Goal: Task Accomplishment & Management: Complete application form

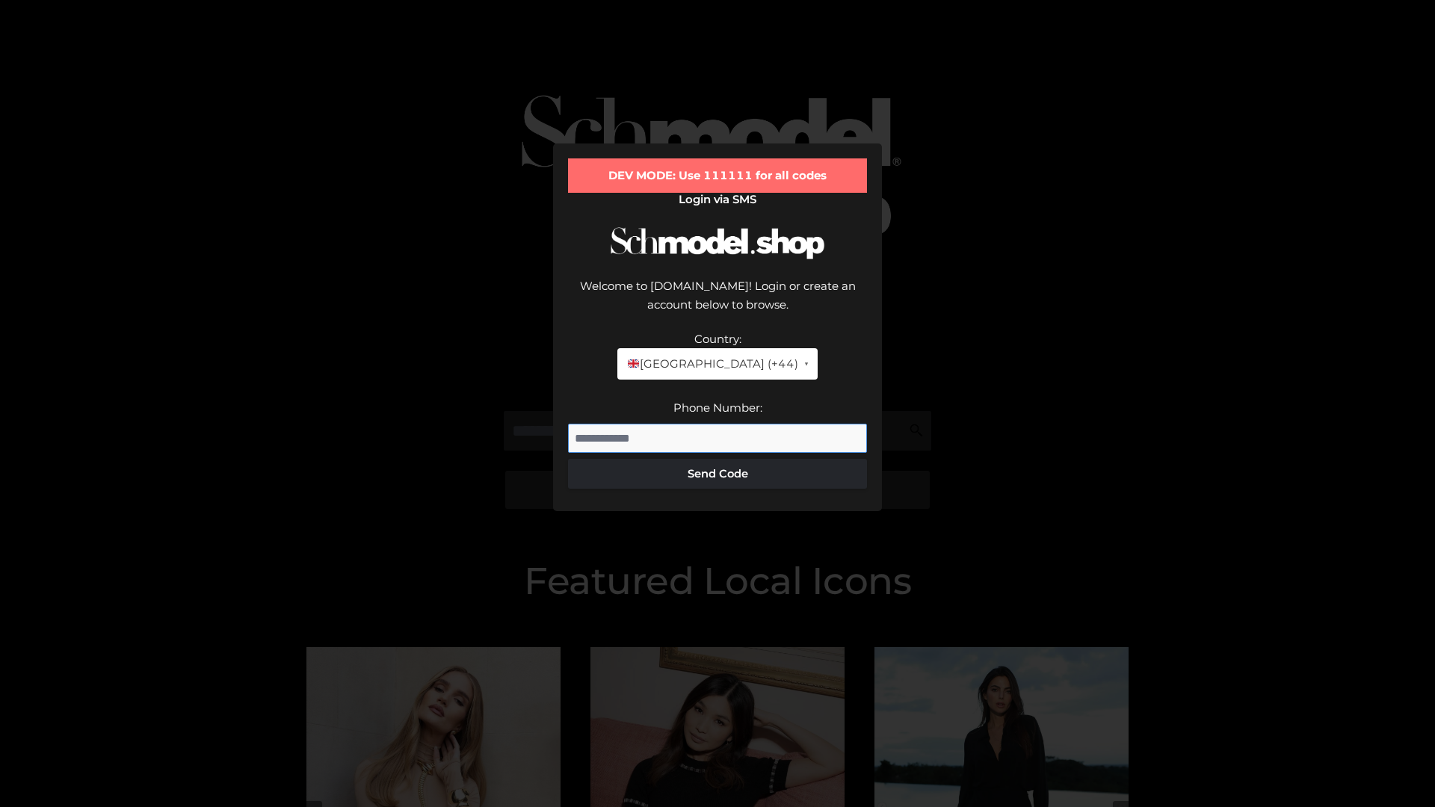
click at [718, 424] on input "Phone Number:" at bounding box center [717, 439] width 299 height 30
type input "**********"
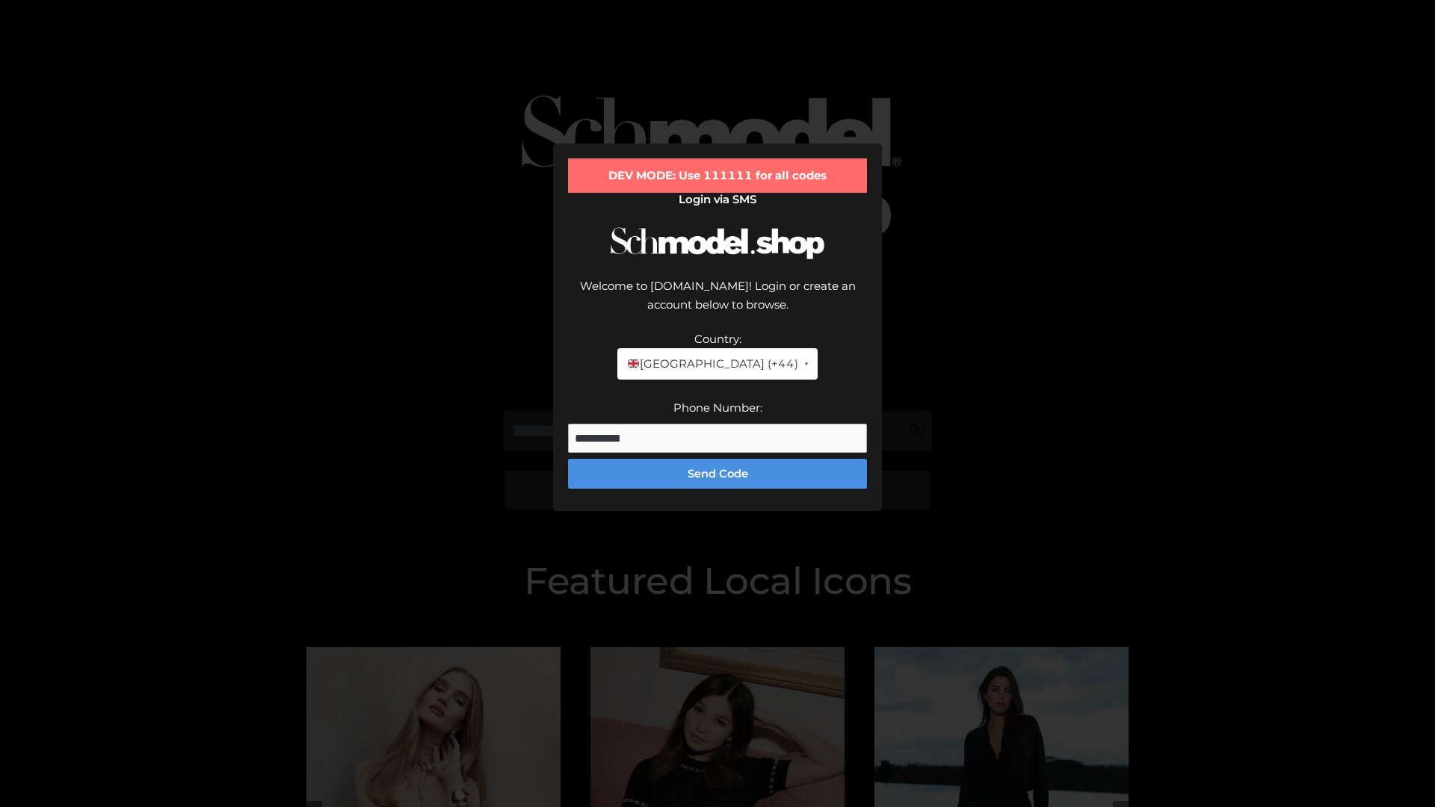
click at [718, 459] on button "Send Code" at bounding box center [717, 474] width 299 height 30
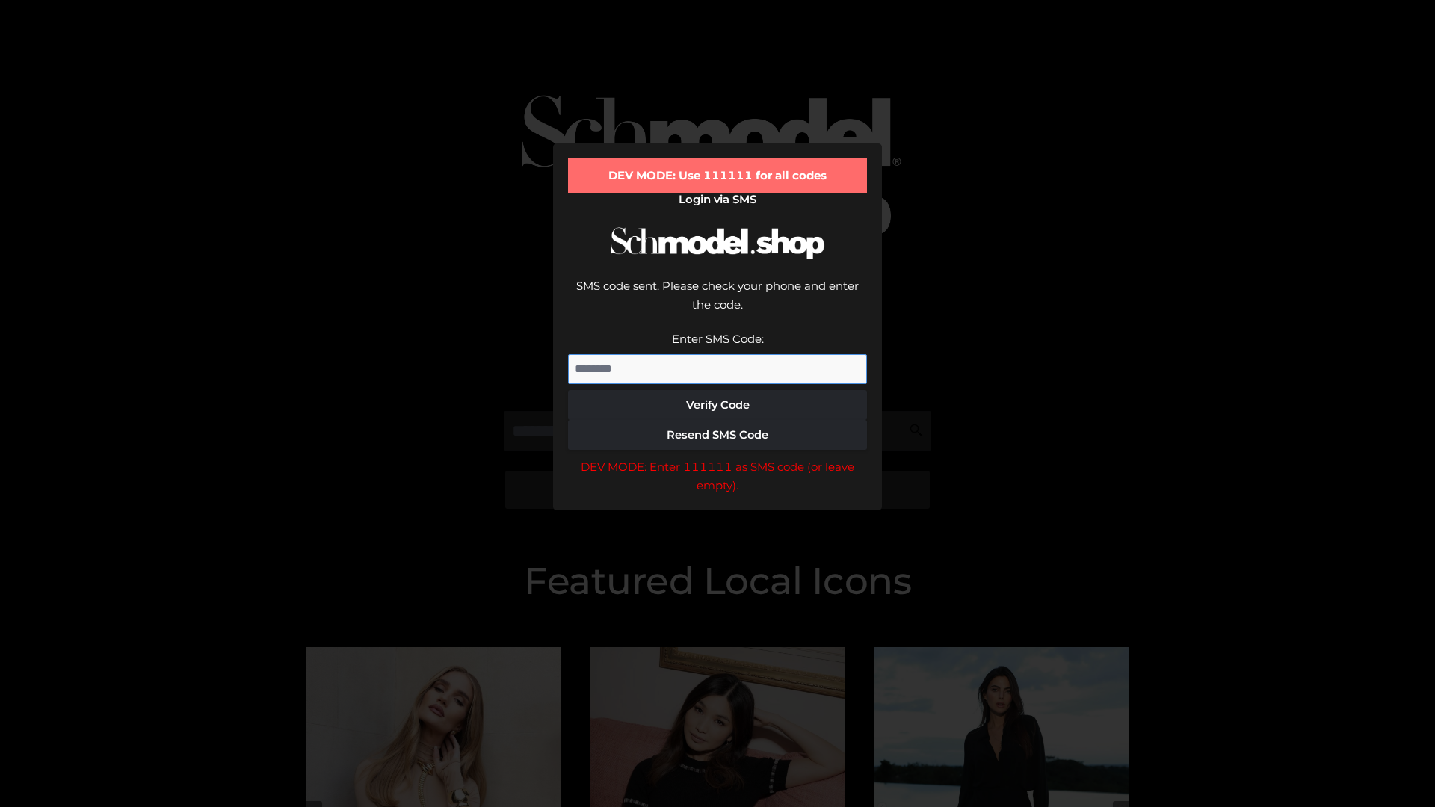
click at [718, 354] on input "Enter SMS Code:" at bounding box center [717, 369] width 299 height 30
type input "******"
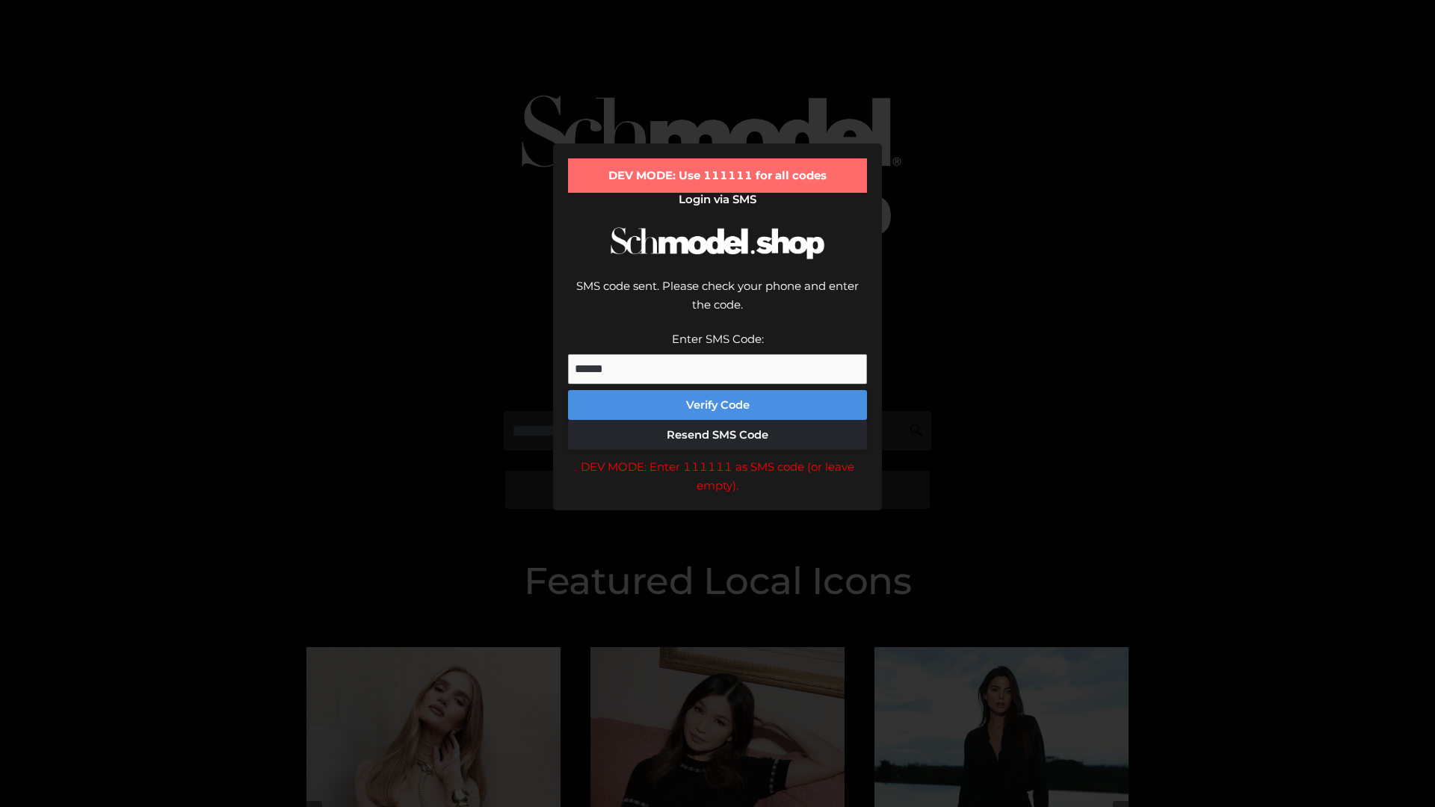
click at [718, 390] on button "Verify Code" at bounding box center [717, 405] width 299 height 30
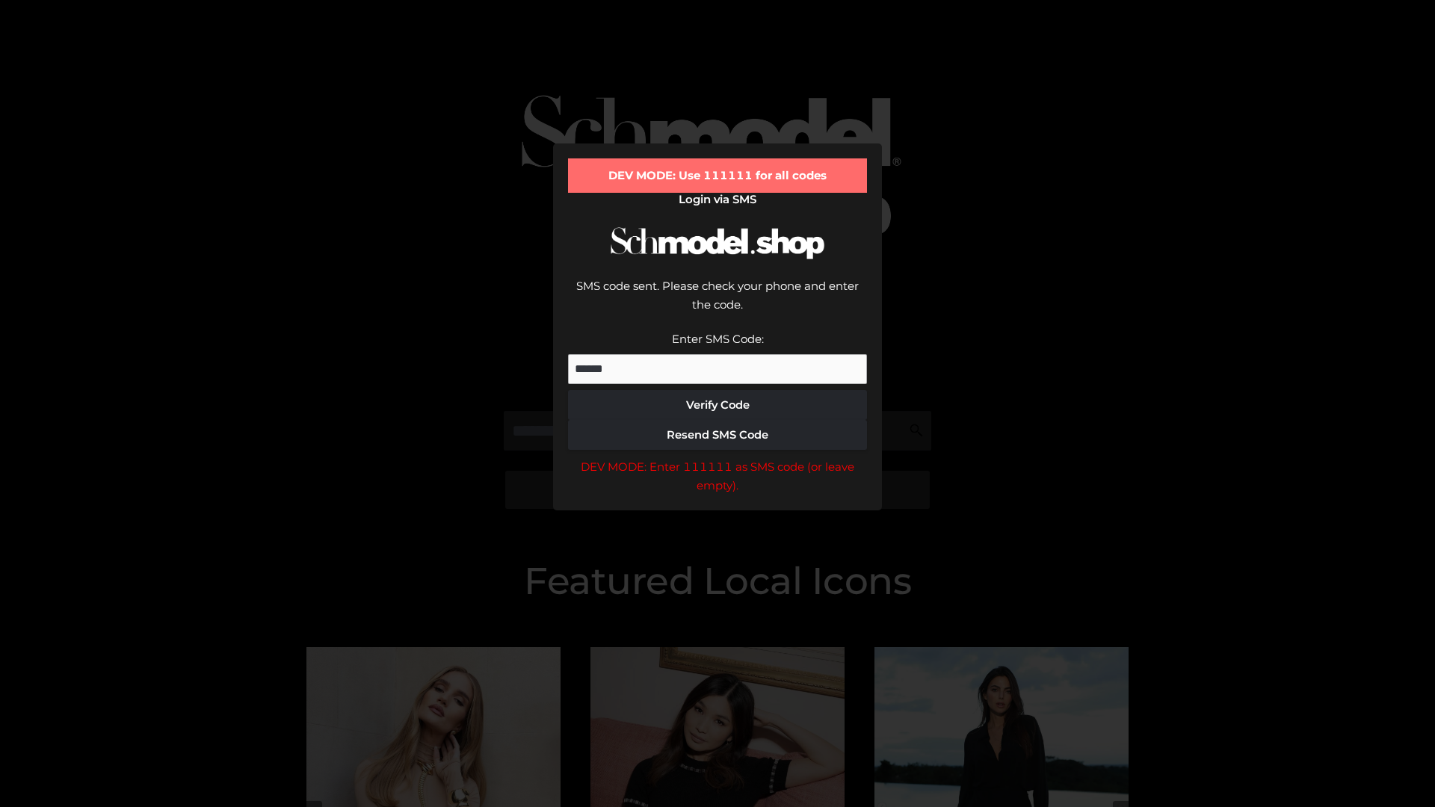
click at [718, 458] on div "DEV MODE: Enter 111111 as SMS code (or leave empty)." at bounding box center [717, 477] width 299 height 38
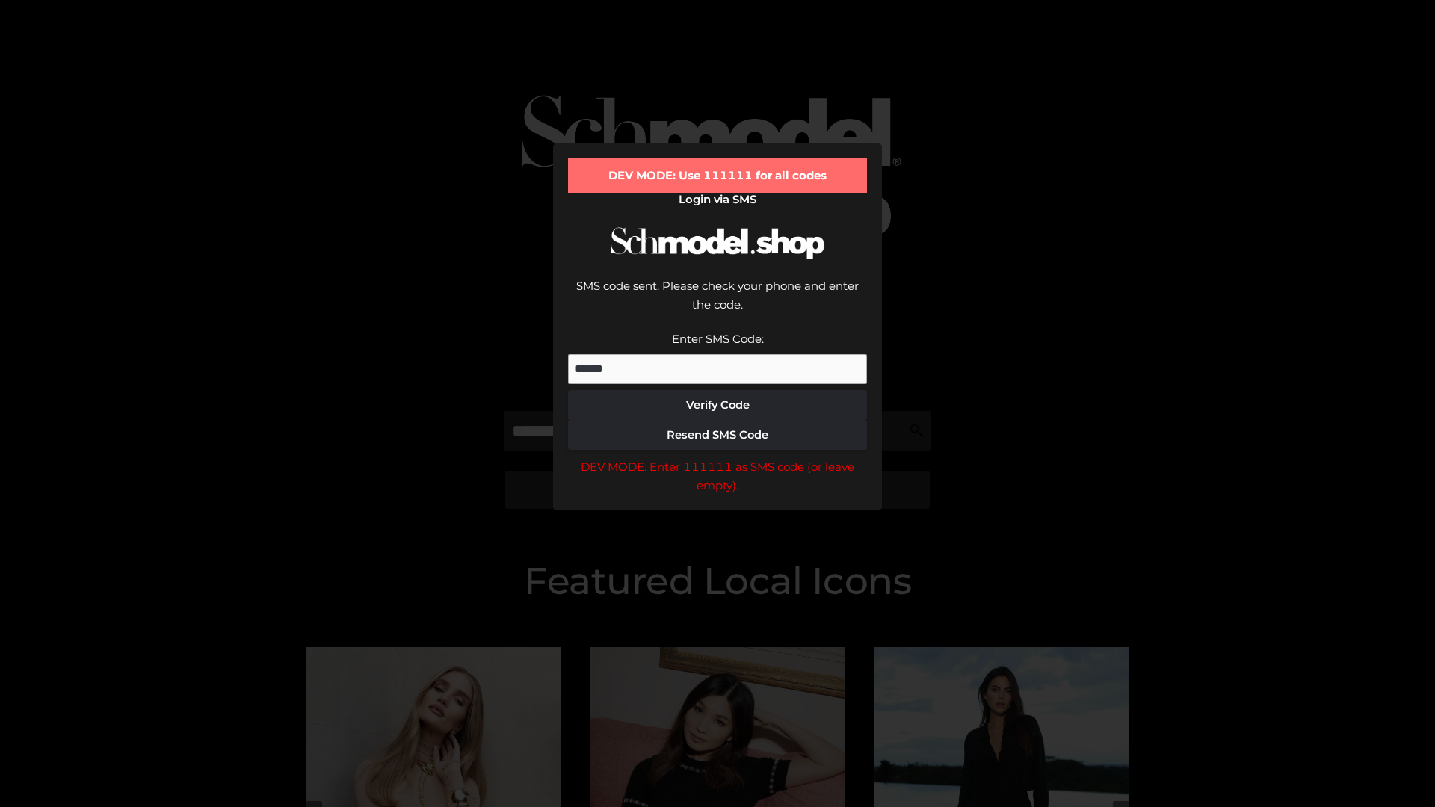
click at [718, 458] on div "DEV MODE: Enter 111111 as SMS code (or leave empty)." at bounding box center [717, 477] width 299 height 38
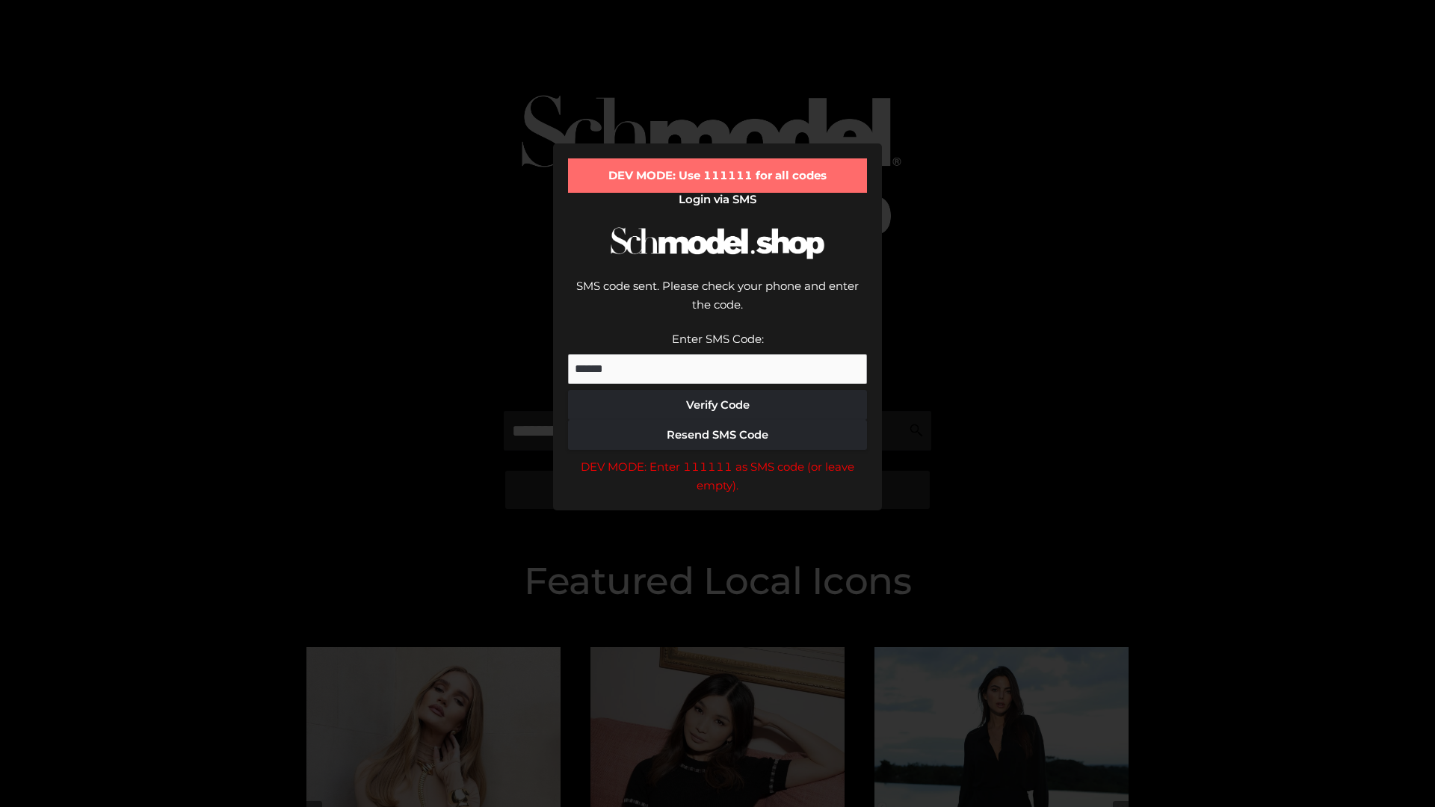
click at [718, 458] on div "DEV MODE: Enter 111111 as SMS code (or leave empty)." at bounding box center [717, 477] width 299 height 38
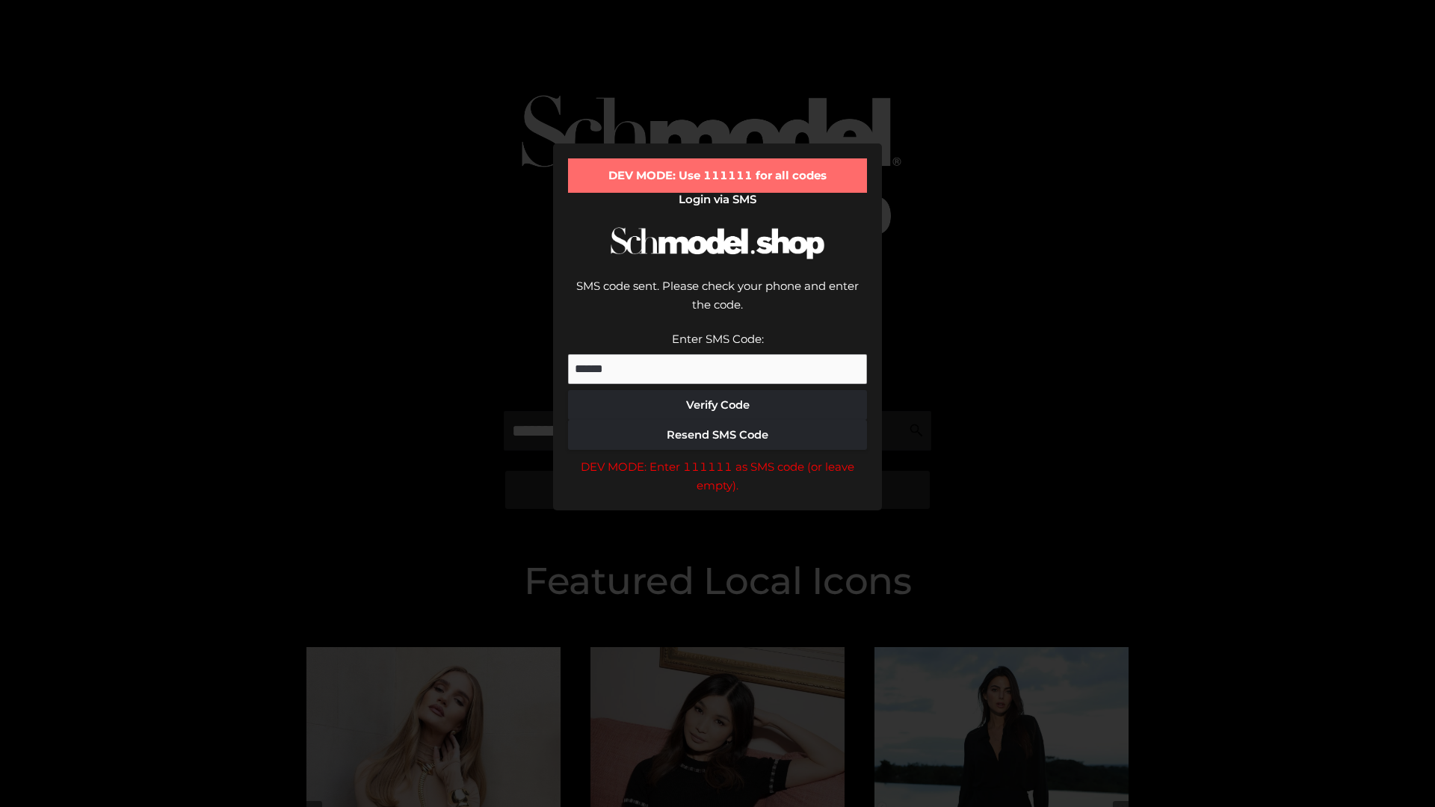
click at [718, 458] on div "DEV MODE: Enter 111111 as SMS code (or leave empty)." at bounding box center [717, 477] width 299 height 38
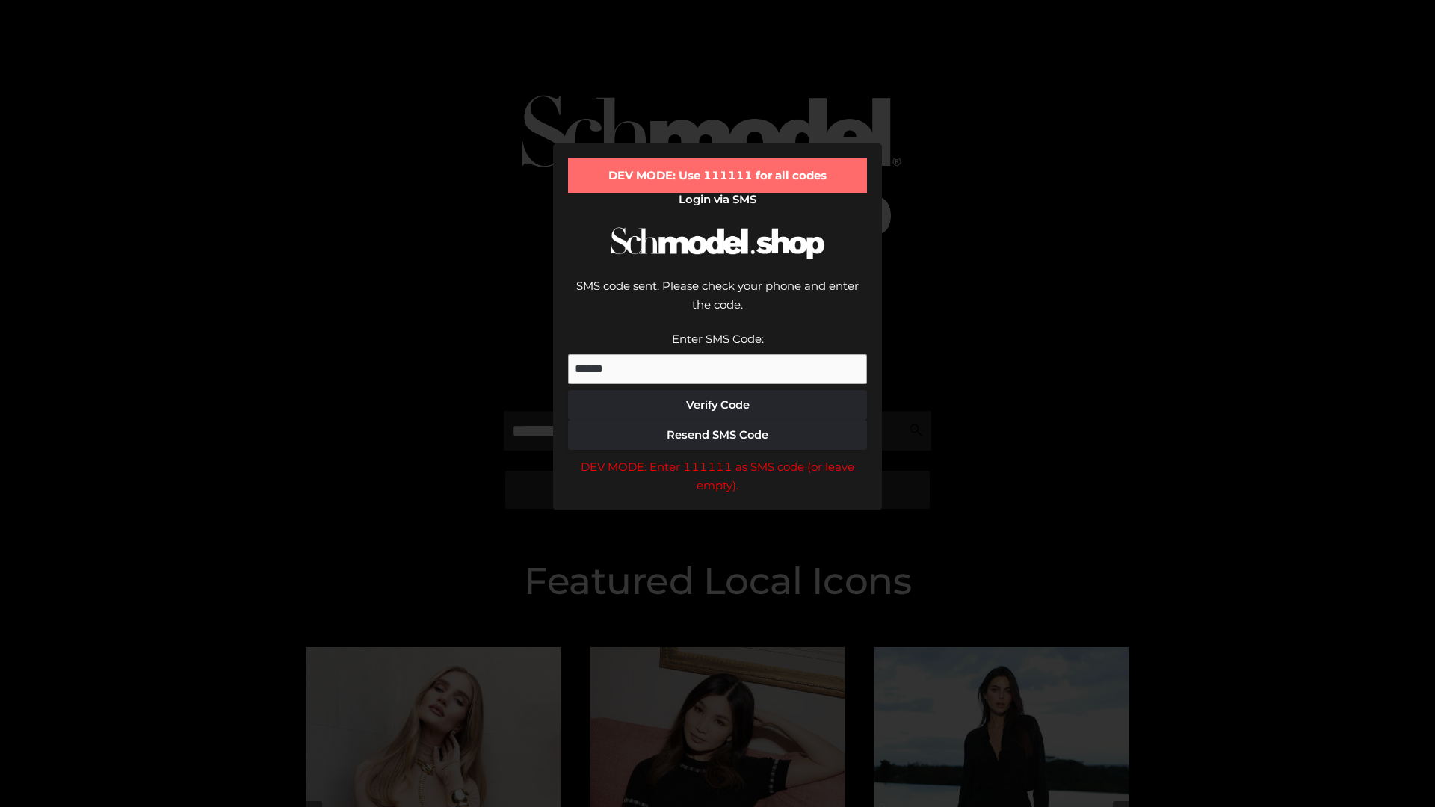
click at [718, 458] on div "DEV MODE: Enter 111111 as SMS code (or leave empty)." at bounding box center [717, 477] width 299 height 38
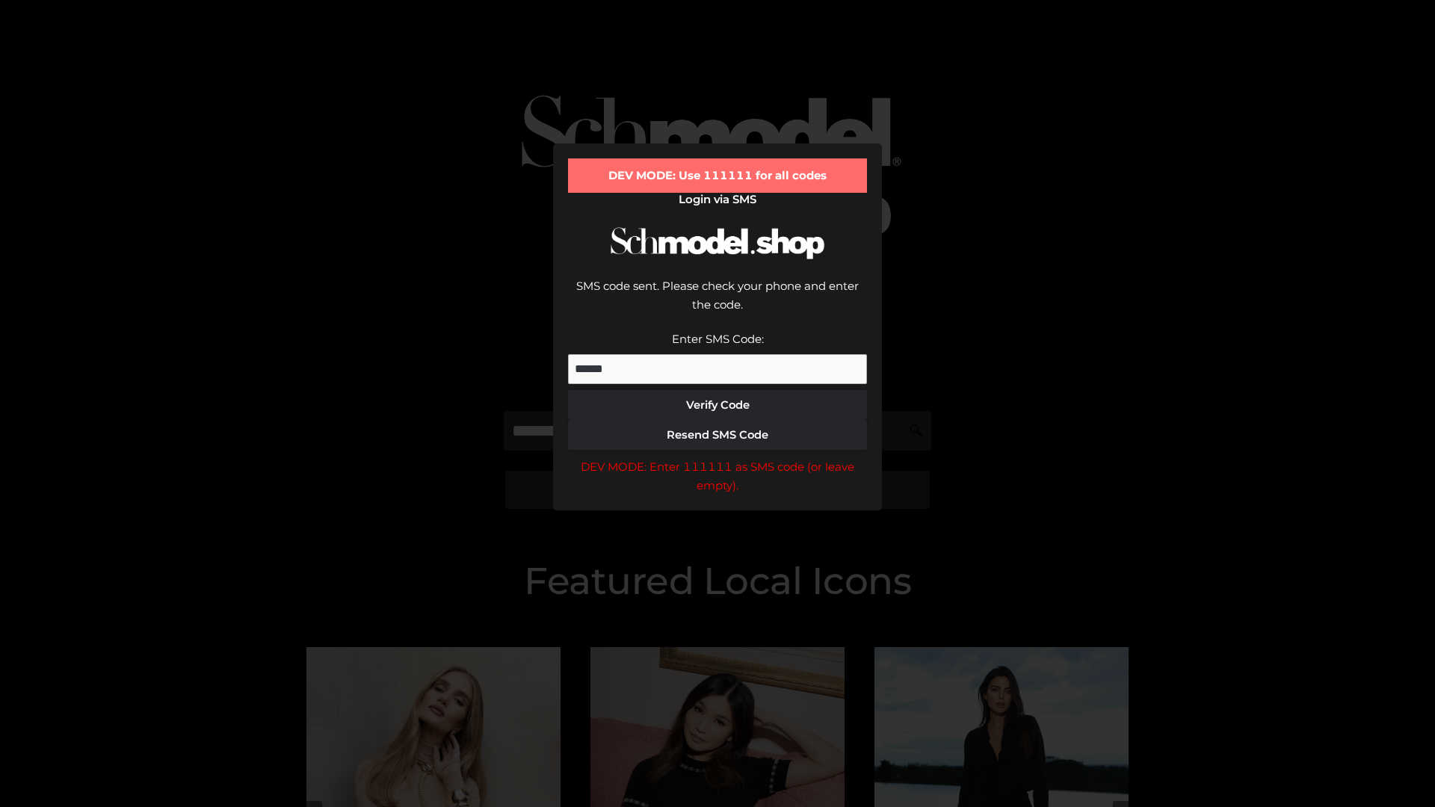
click at [718, 458] on div "DEV MODE: Enter 111111 as SMS code (or leave empty)." at bounding box center [717, 477] width 299 height 38
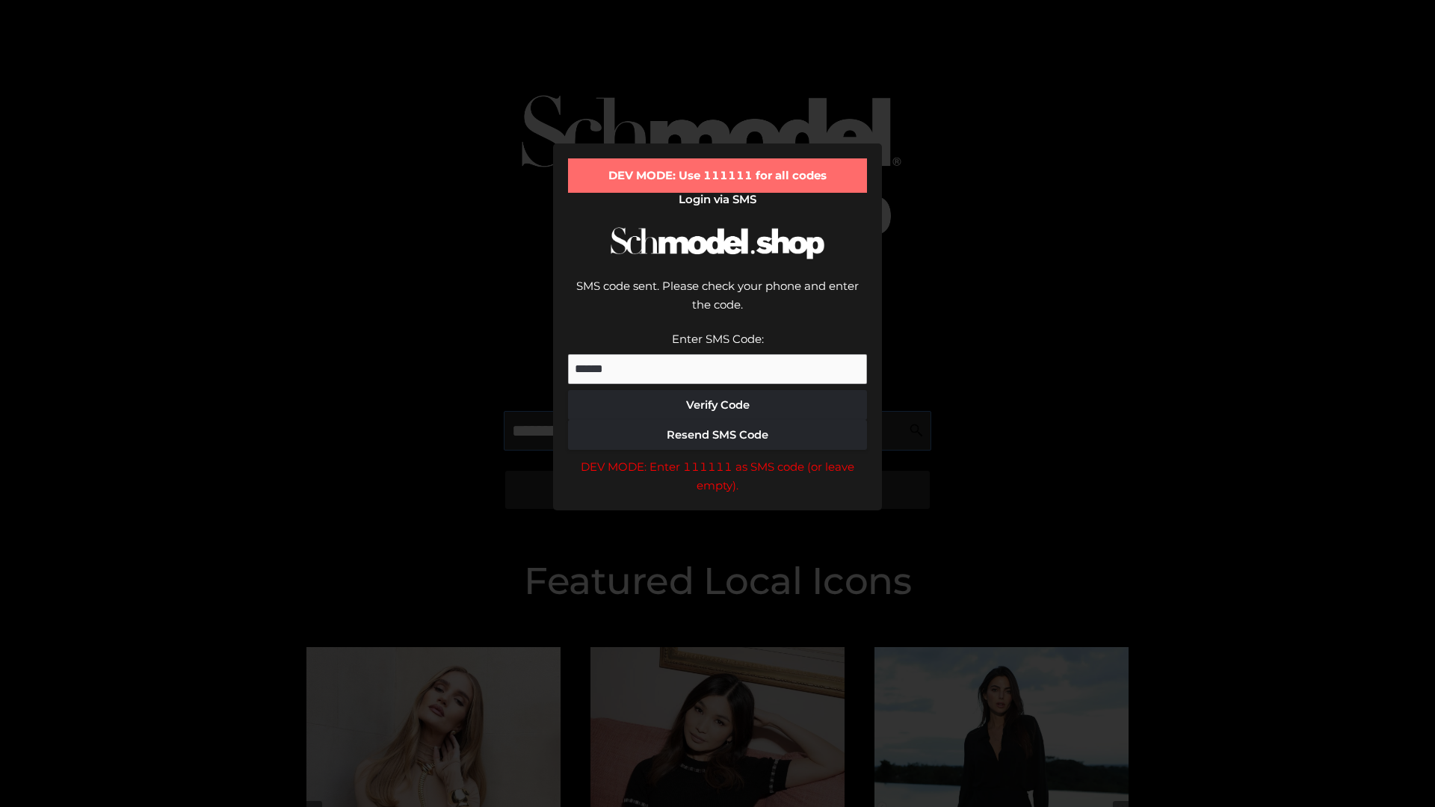
scroll to position [0, 77]
click at [718, 458] on div "DEV MODE: Enter 111111 as SMS code (or leave empty)." at bounding box center [717, 477] width 299 height 38
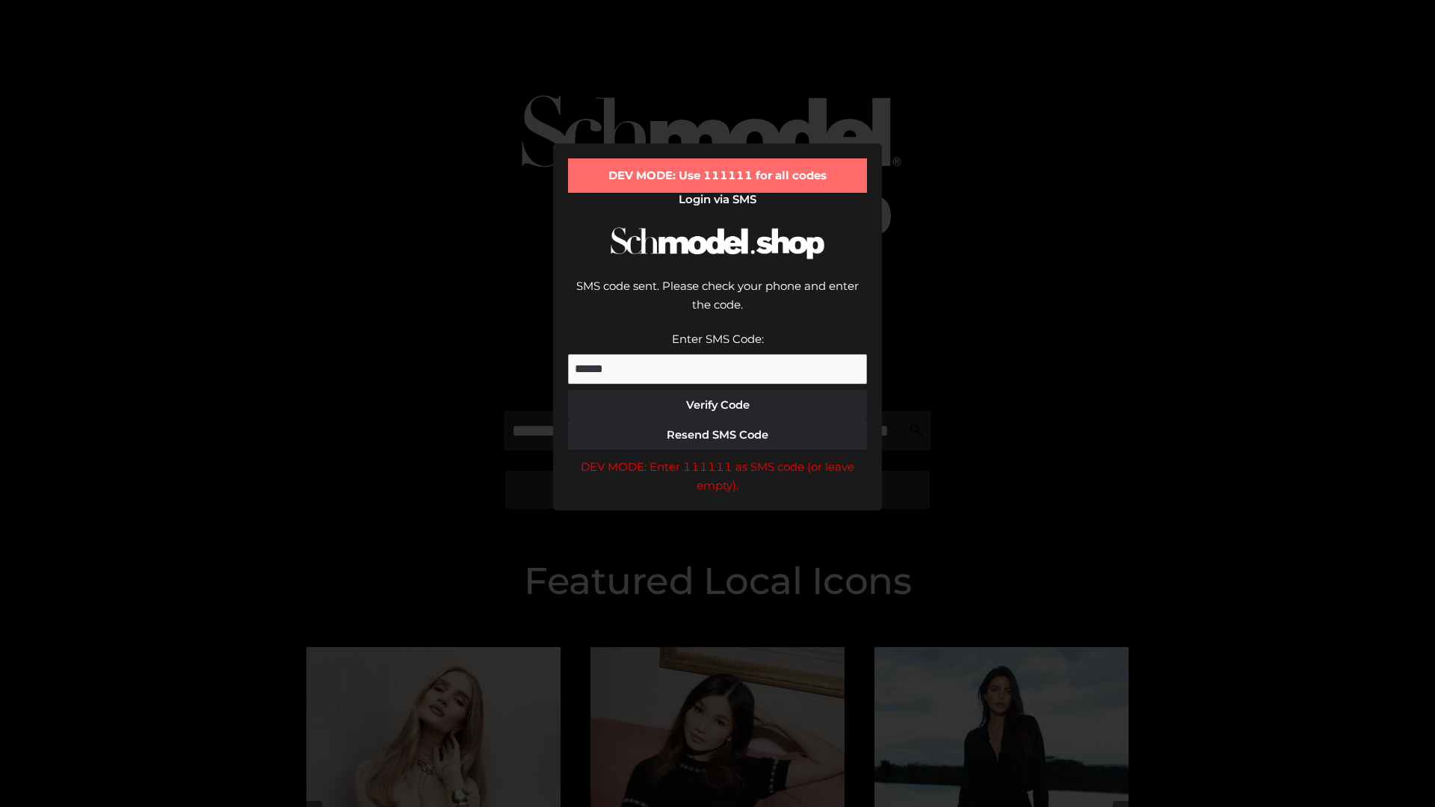
click at [718, 458] on div "DEV MODE: Enter 111111 as SMS code (or leave empty)." at bounding box center [717, 477] width 299 height 38
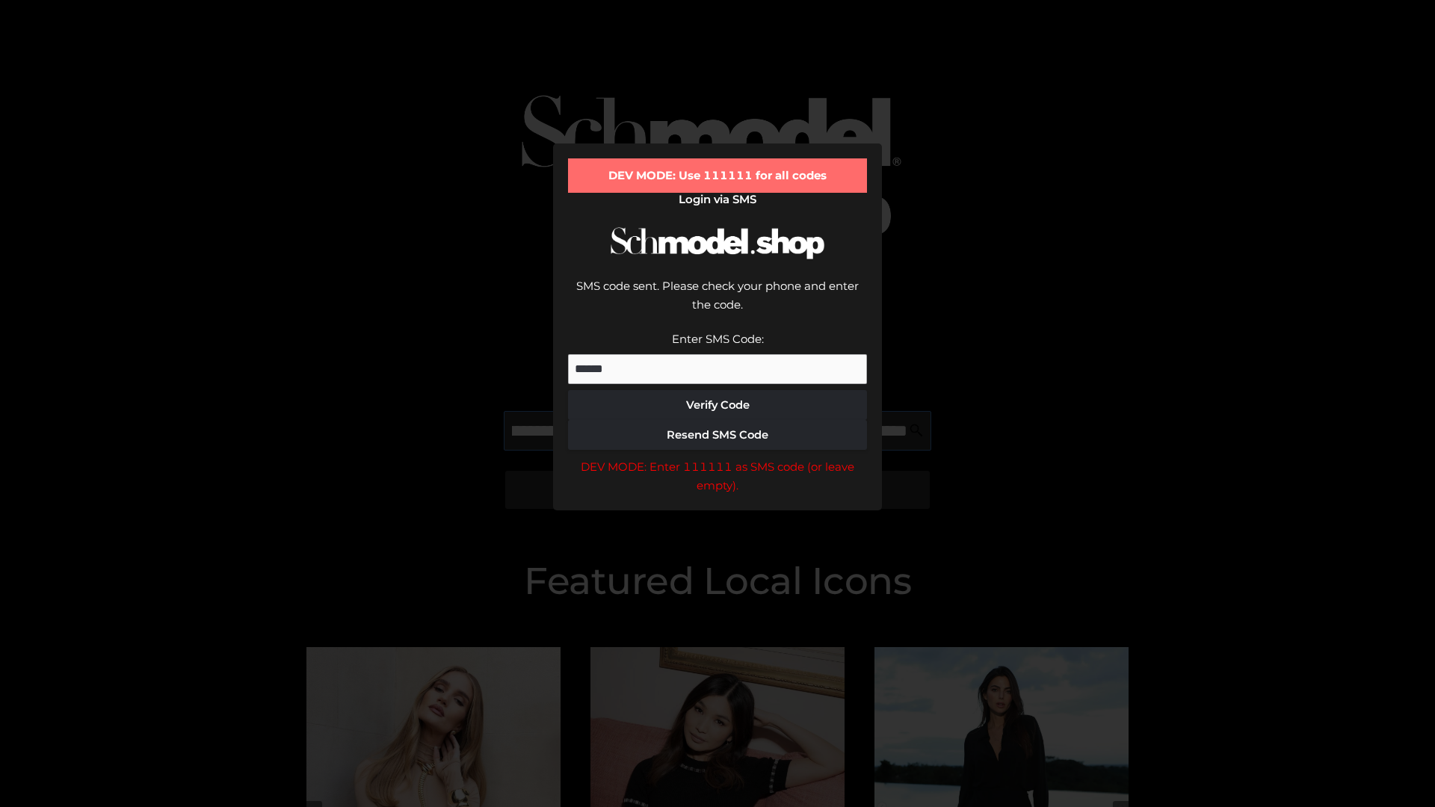
scroll to position [0, 163]
click at [718, 458] on div "DEV MODE: Enter 111111 as SMS code (or leave empty)." at bounding box center [717, 477] width 299 height 38
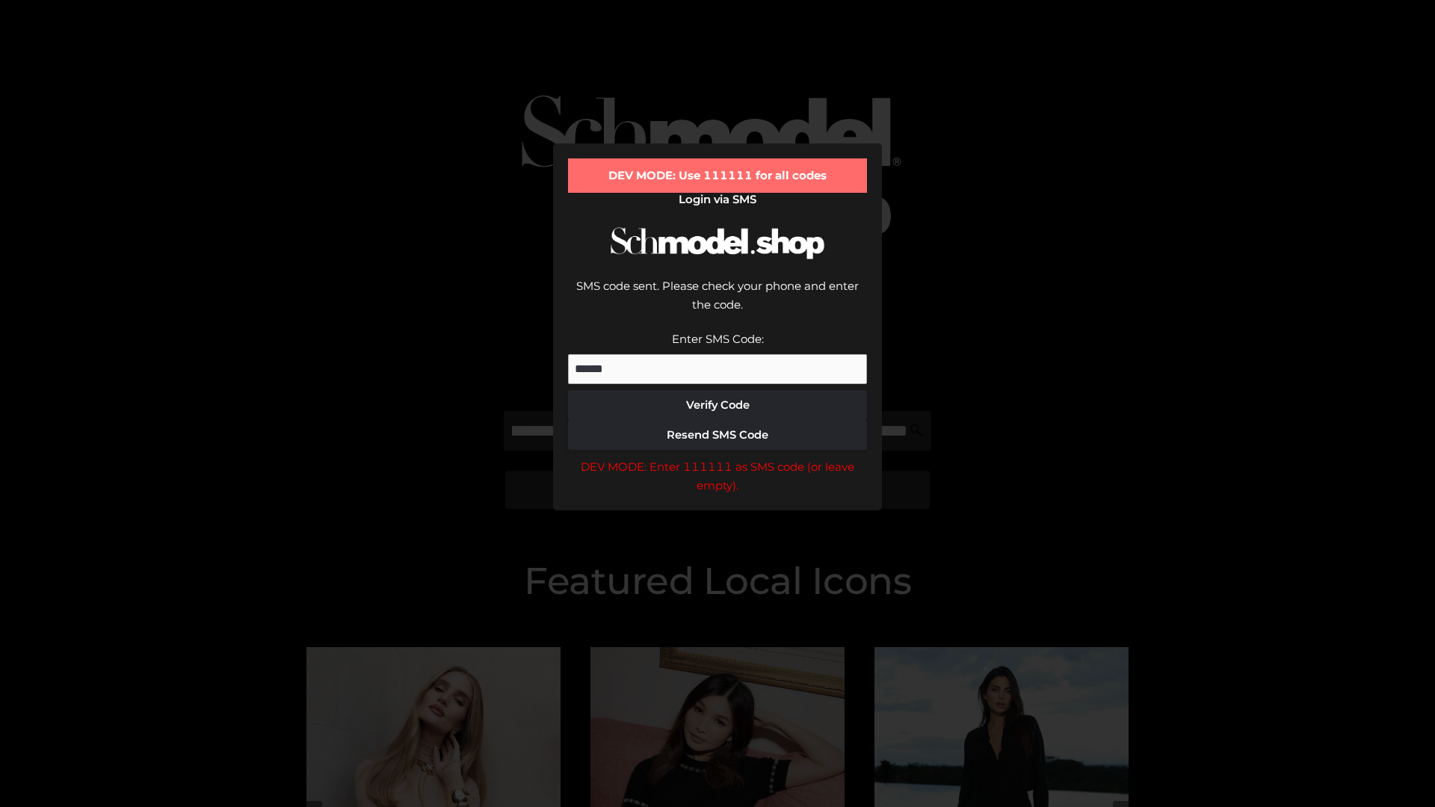
click at [718, 458] on div "DEV MODE: Enter 111111 as SMS code (or leave empty)." at bounding box center [717, 477] width 299 height 38
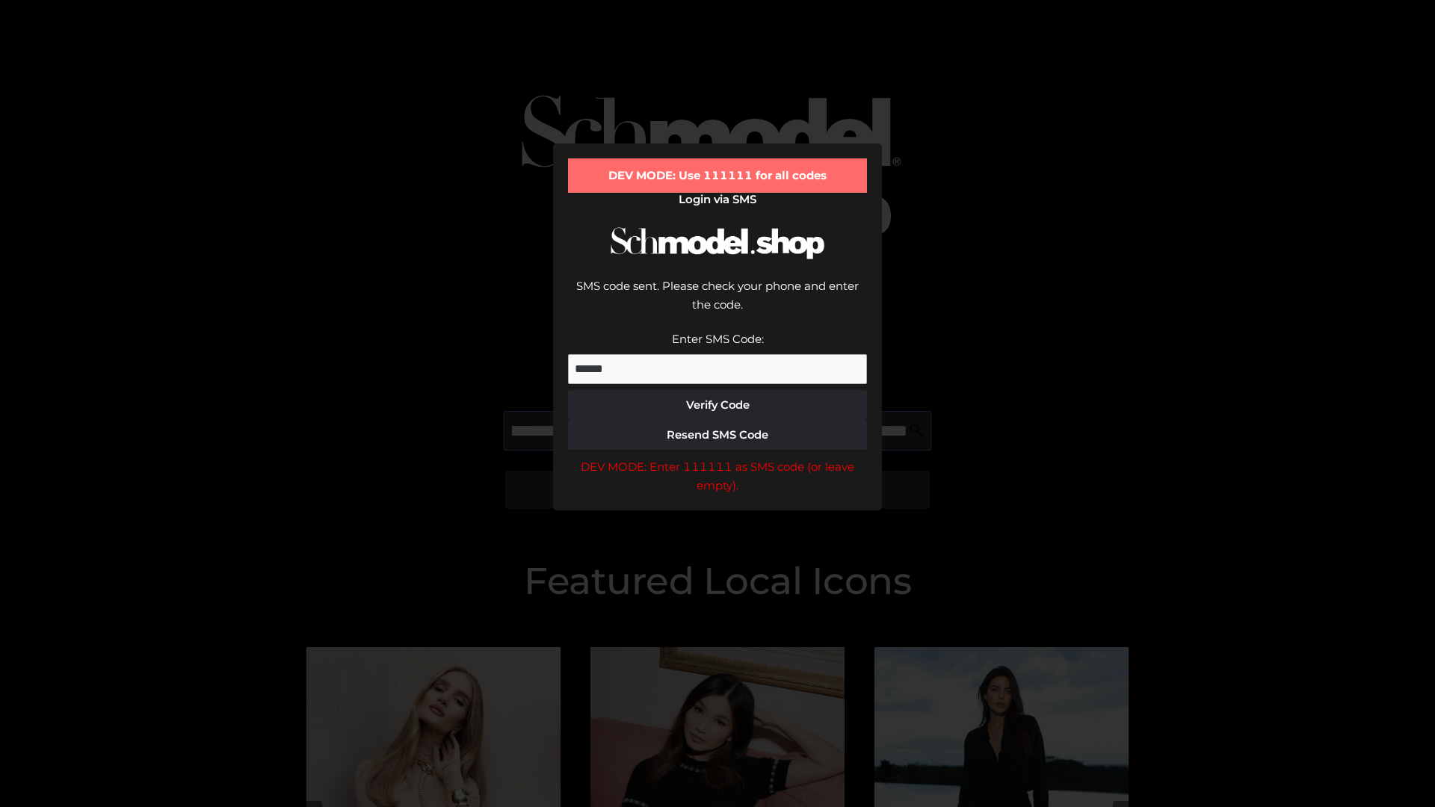
scroll to position [0, 253]
click at [718, 458] on div "DEV MODE: Enter 111111 as SMS code (or leave empty)." at bounding box center [717, 477] width 299 height 38
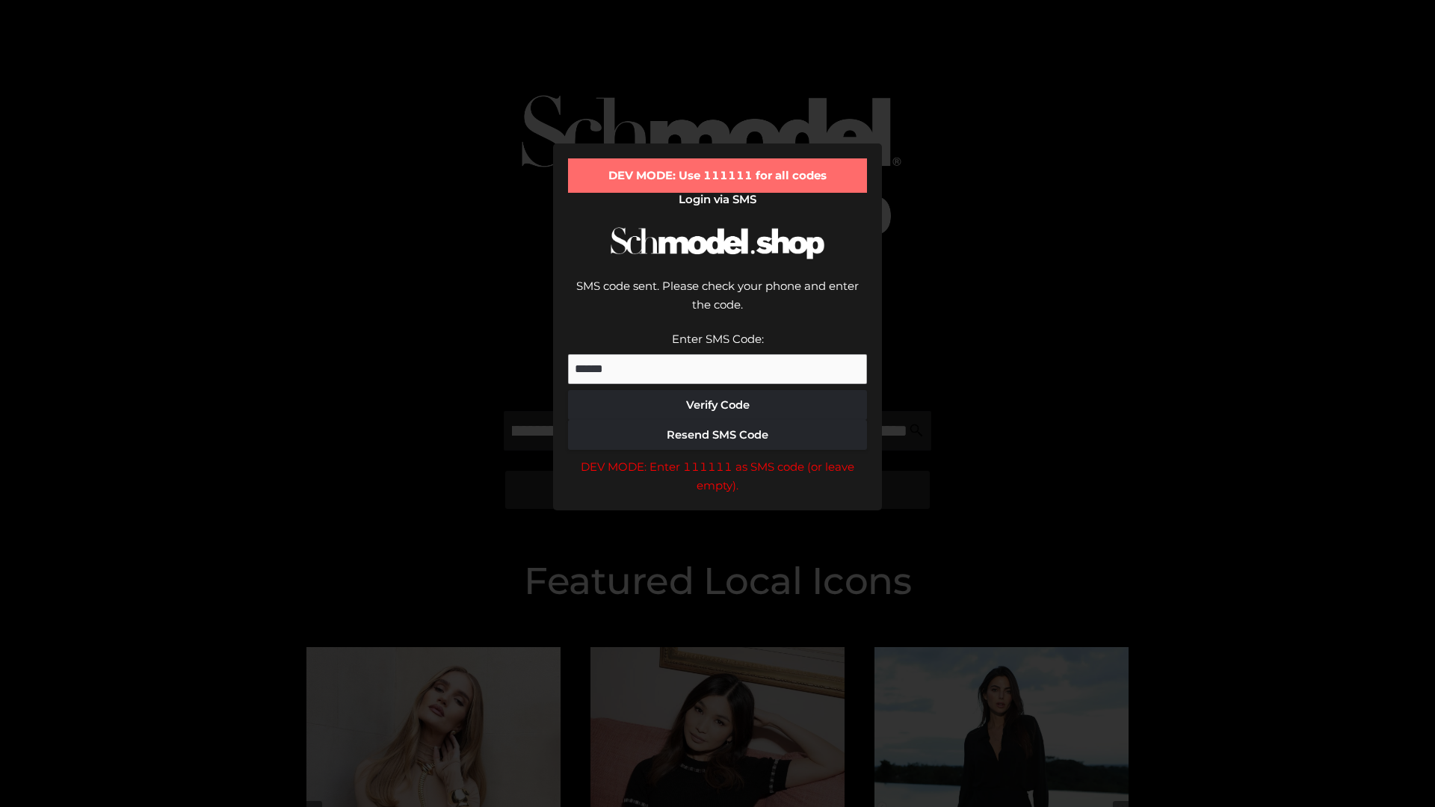
click at [718, 458] on div "DEV MODE: Enter 111111 as SMS code (or leave empty)." at bounding box center [717, 477] width 299 height 38
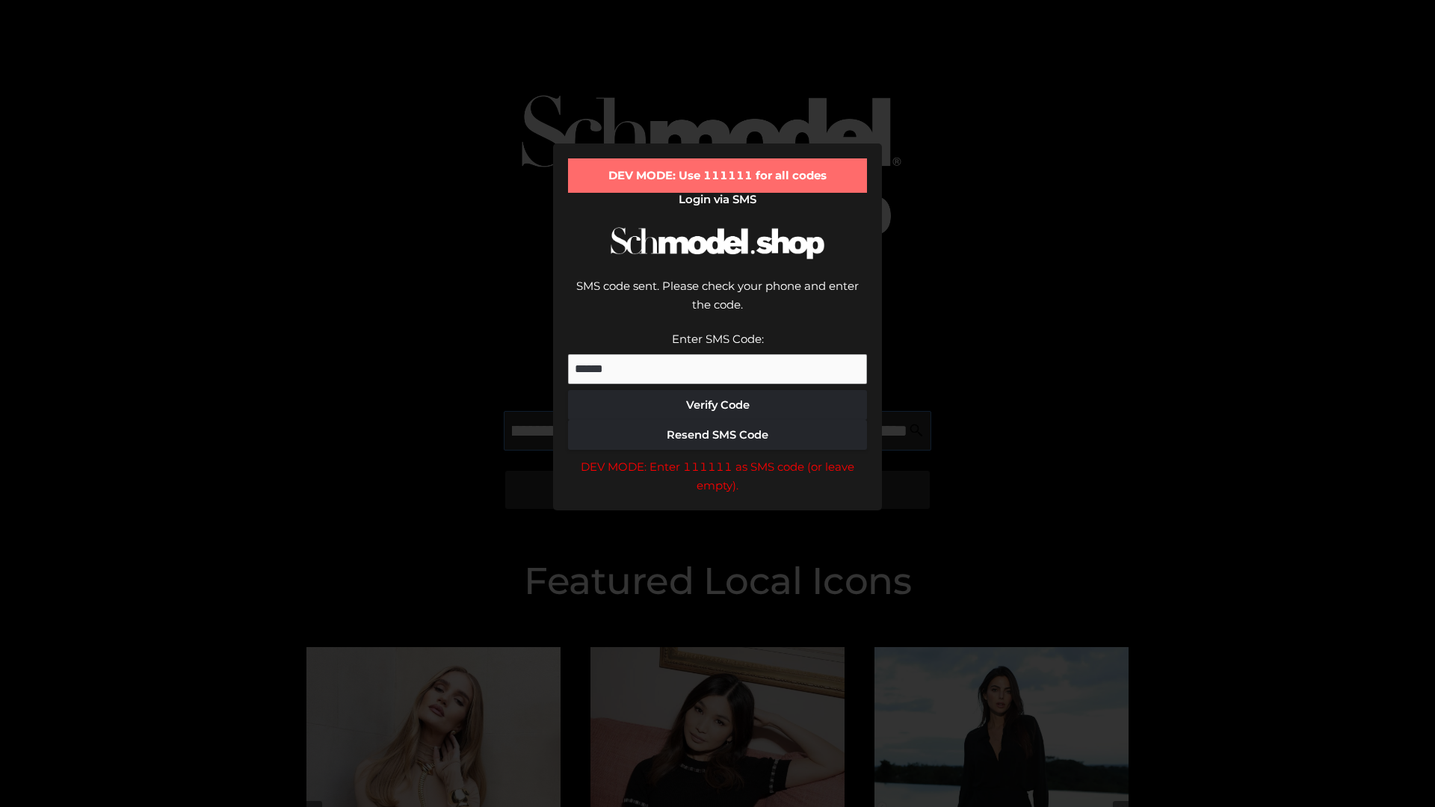
scroll to position [0, 348]
click at [718, 458] on div "DEV MODE: Enter 111111 as SMS code (or leave empty)." at bounding box center [717, 477] width 299 height 38
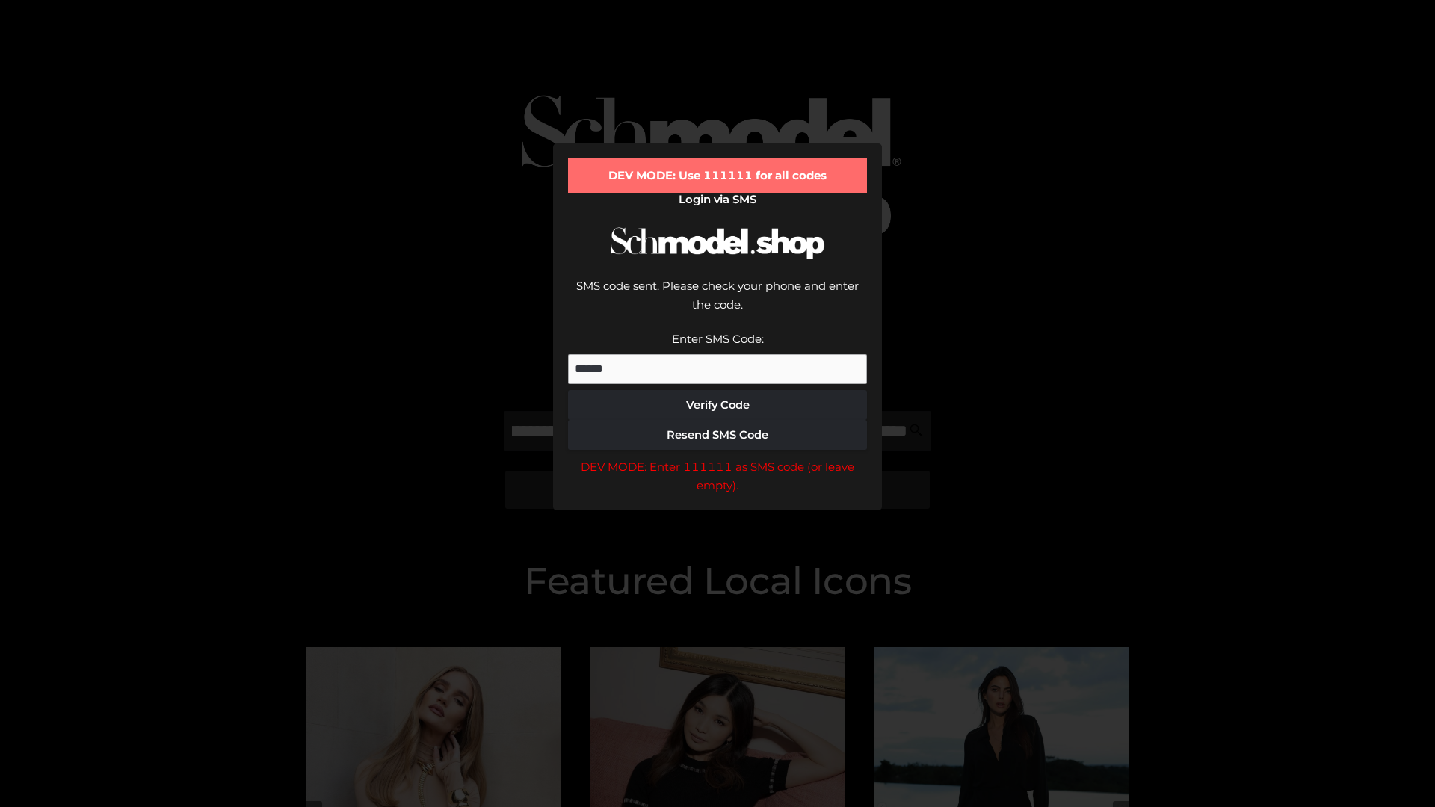
click at [718, 458] on div "DEV MODE: Enter 111111 as SMS code (or leave empty)." at bounding box center [717, 477] width 299 height 38
type input "**********"
